Goal: Task Accomplishment & Management: Use online tool/utility

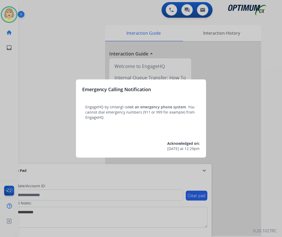
click at [80, 63] on div at bounding box center [141, 118] width 282 height 237
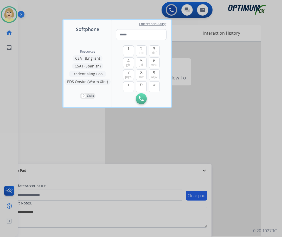
click at [69, 59] on div "Resources CSAT (English) CSAT (Spanish) Credentialing Pool PDS Onsite (Warm Xfe…" at bounding box center [88, 70] width 48 height 74
click at [32, 60] on div at bounding box center [141, 118] width 282 height 237
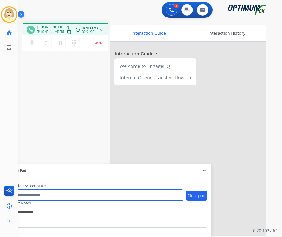
click at [29, 193] on input "text" at bounding box center [95, 195] width 177 height 11
paste input "*******"
type input "*******"
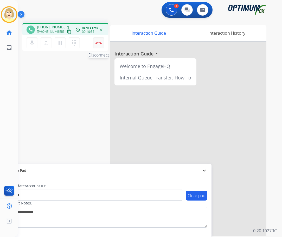
click at [98, 42] on img at bounding box center [99, 43] width 6 height 3
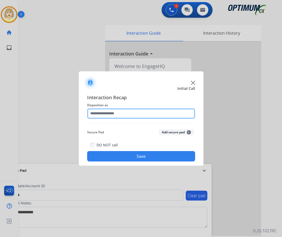
click at [106, 114] on input "text" at bounding box center [141, 113] width 108 height 10
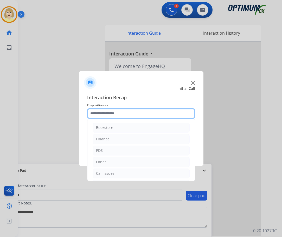
scroll to position [35, 0]
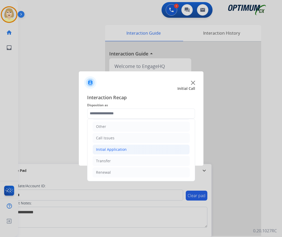
click at [109, 149] on div "Initial Application" at bounding box center [111, 149] width 31 height 5
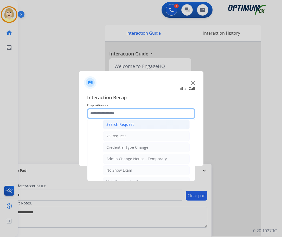
scroll to position [218, 0]
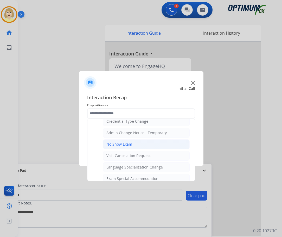
click at [128, 146] on div "No Show Exam" at bounding box center [120, 144] width 26 height 5
type input "**********"
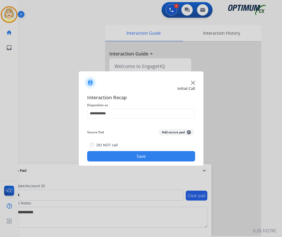
click at [169, 131] on button "Add secure pad +" at bounding box center [176, 132] width 35 height 6
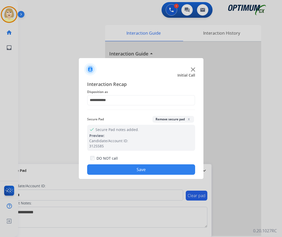
drag, startPoint x: 121, startPoint y: 171, endPoint x: 87, endPoint y: 171, distance: 34.4
click at [120, 171] on button "Save" at bounding box center [141, 169] width 108 height 10
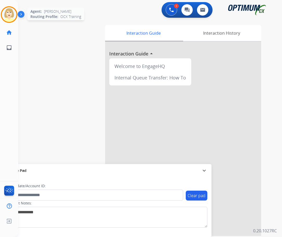
click at [10, 10] on img at bounding box center [9, 14] width 15 height 15
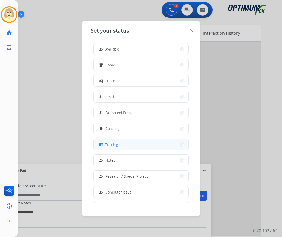
click at [115, 143] on span "Training" at bounding box center [111, 144] width 12 height 5
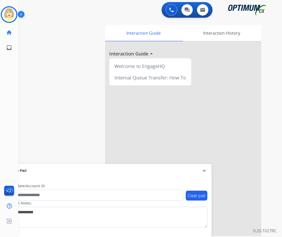
click at [50, 74] on div "swap_horiz Break voice bridge close_fullscreen Connect 3-Way Call merge_type Se…" at bounding box center [144, 127] width 252 height 217
click at [8, 13] on img at bounding box center [9, 14] width 15 height 15
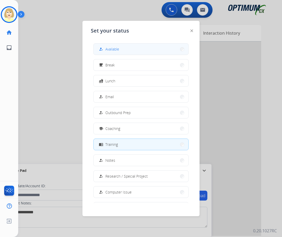
click at [115, 48] on span "Available" at bounding box center [112, 48] width 14 height 5
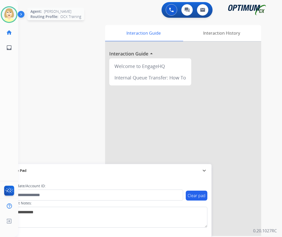
click at [9, 13] on img at bounding box center [9, 14] width 15 height 15
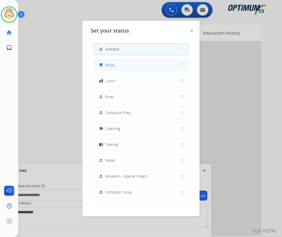
click at [112, 65] on span "Break" at bounding box center [109, 64] width 9 height 5
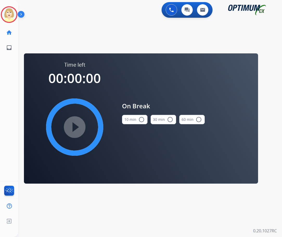
click at [135, 118] on button "10 min radio_button_unchecked" at bounding box center [135, 119] width 26 height 9
click at [73, 127] on mat-icon "play_circle_filled" at bounding box center [75, 127] width 6 height 6
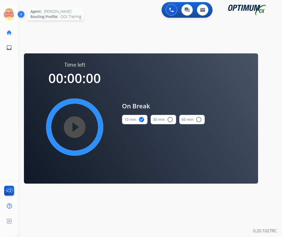
click at [8, 12] on icon at bounding box center [9, 14] width 17 height 17
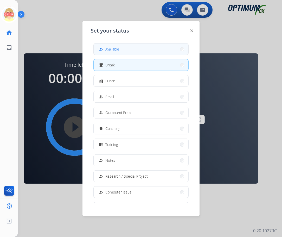
click at [109, 49] on span "Available" at bounding box center [112, 48] width 14 height 5
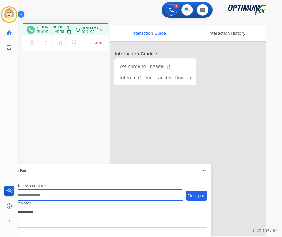
click at [26, 196] on input "text" at bounding box center [95, 195] width 177 height 11
paste input "*********"
drag, startPoint x: 43, startPoint y: 195, endPoint x: -5, endPoint y: 186, distance: 49.1
click at [0, 186] on html "Outbound call Quit Outbound call Quit Schedule interaction + Add to my list Cus…" at bounding box center [141, 118] width 282 height 237
paste input "text"
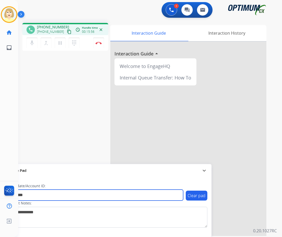
type input "*********"
drag, startPoint x: 33, startPoint y: 194, endPoint x: -2, endPoint y: 190, distance: 35.5
click at [0, 190] on html "Outbound call Quit Outbound call Quit Schedule interaction + Add to my list Cus…" at bounding box center [141, 118] width 282 height 237
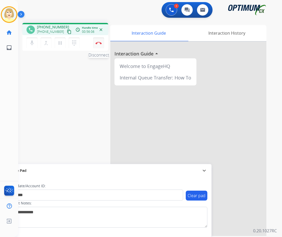
click at [99, 42] on img at bounding box center [99, 43] width 6 height 3
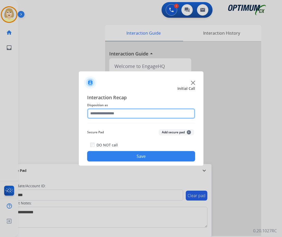
click at [104, 113] on input "text" at bounding box center [141, 113] width 108 height 10
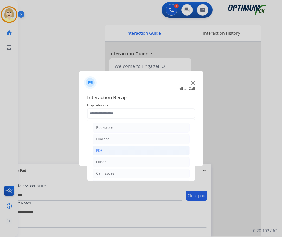
click at [101, 148] on div "PDS" at bounding box center [99, 150] width 7 height 5
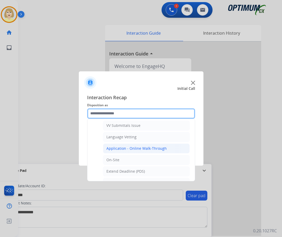
scroll to position [130, 0]
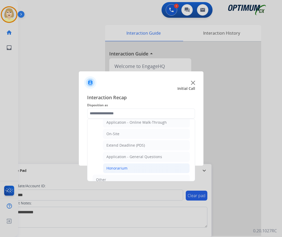
click at [118, 169] on div "Honorarium" at bounding box center [117, 168] width 21 height 5
type input "**********"
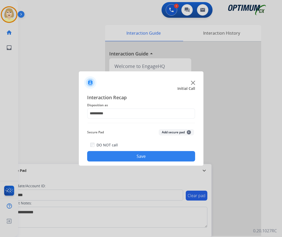
click at [165, 132] on button "Add secure pad +" at bounding box center [176, 132] width 35 height 6
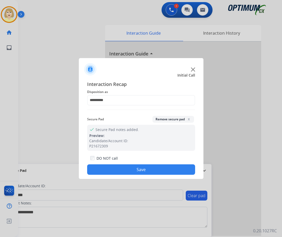
click at [101, 169] on button "Save" at bounding box center [141, 169] width 108 height 10
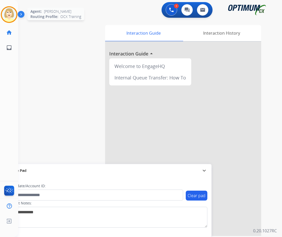
click at [10, 13] on img at bounding box center [9, 14] width 15 height 15
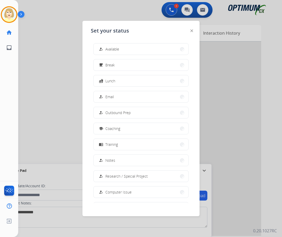
scroll to position [49, 0]
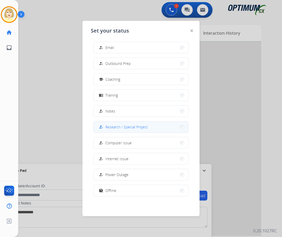
click at [127, 128] on span "Research / Special Project" at bounding box center [126, 126] width 42 height 5
